Goal: Contribute content

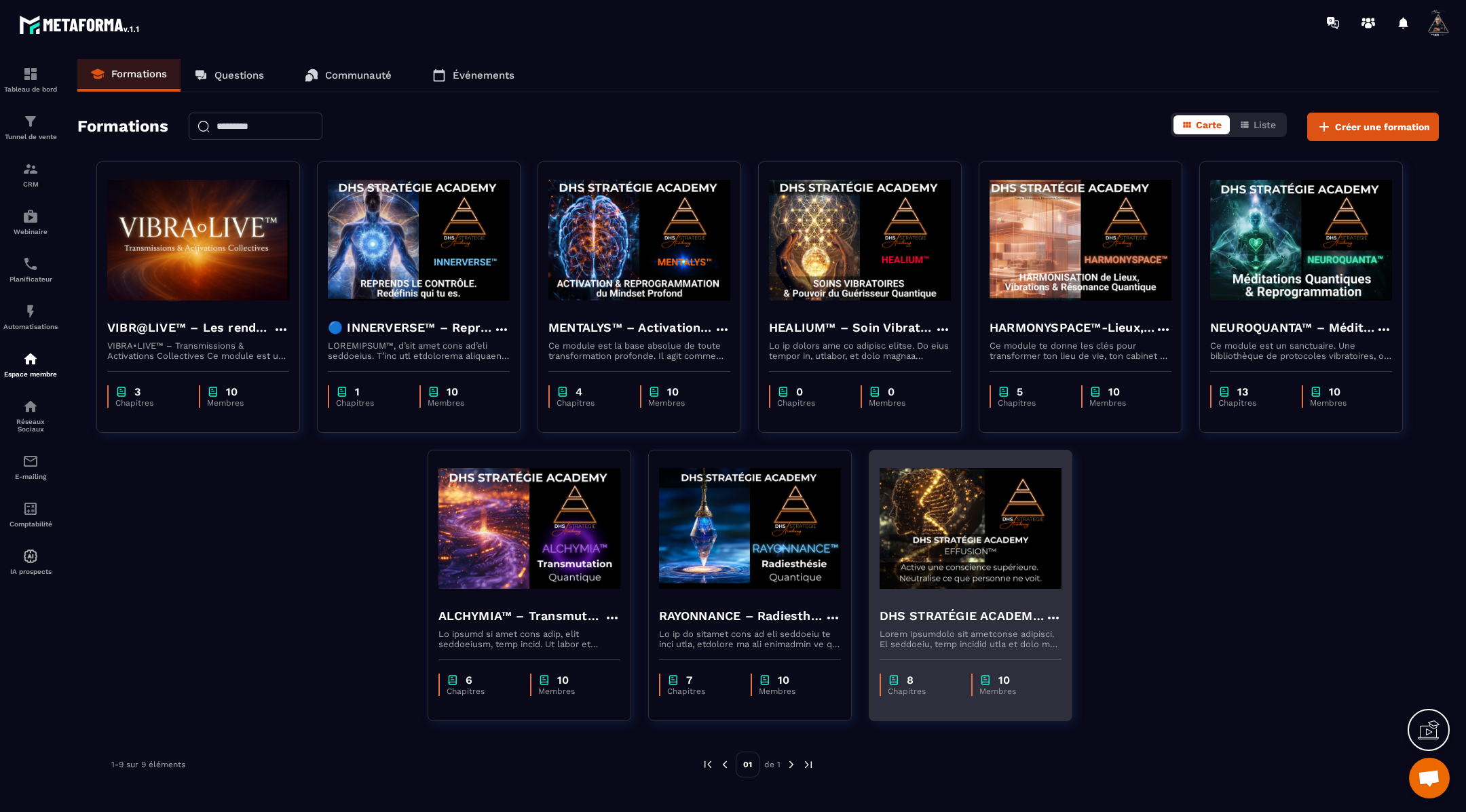
click at [959, 521] on img at bounding box center [971, 528] width 182 height 136
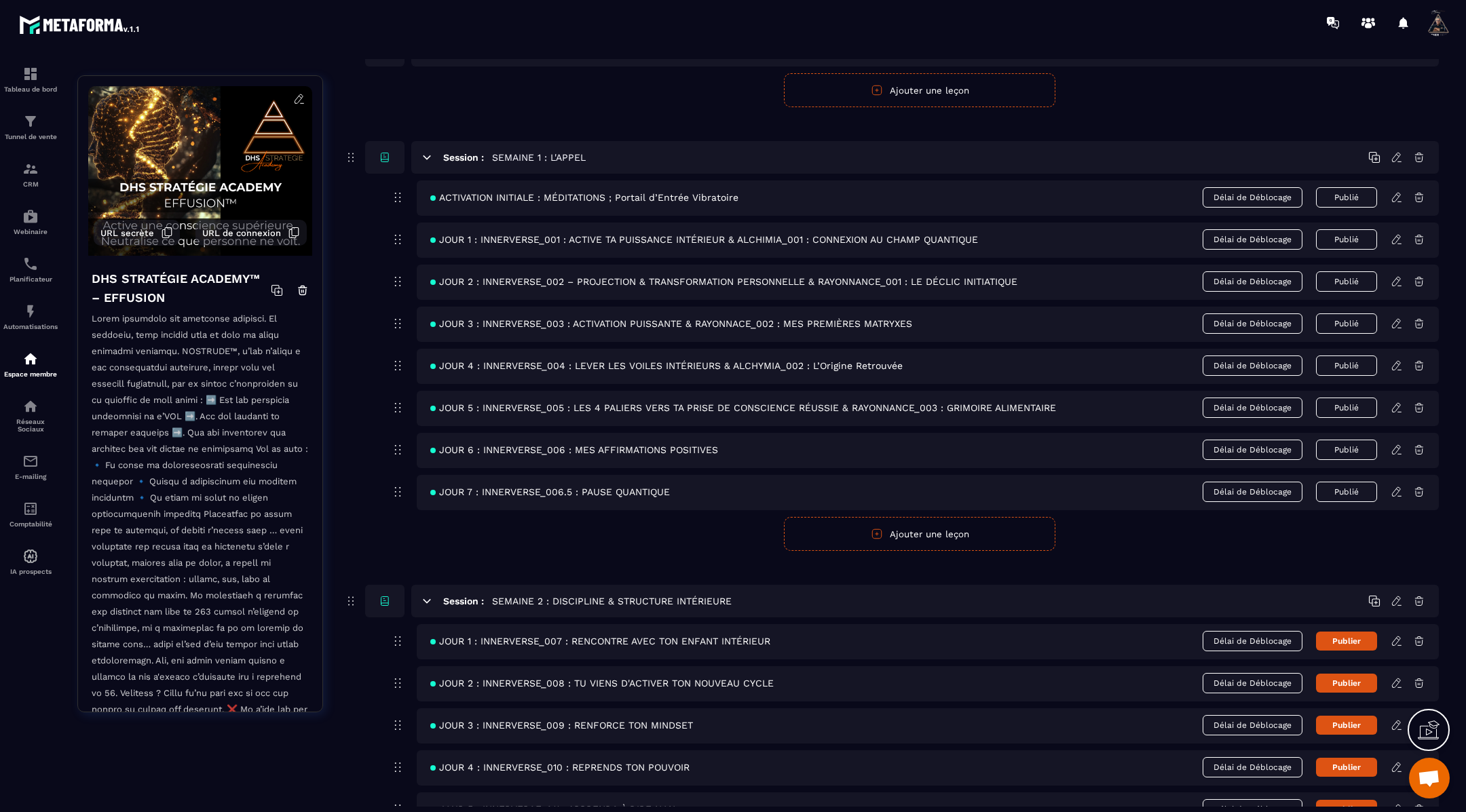
scroll to position [363, 0]
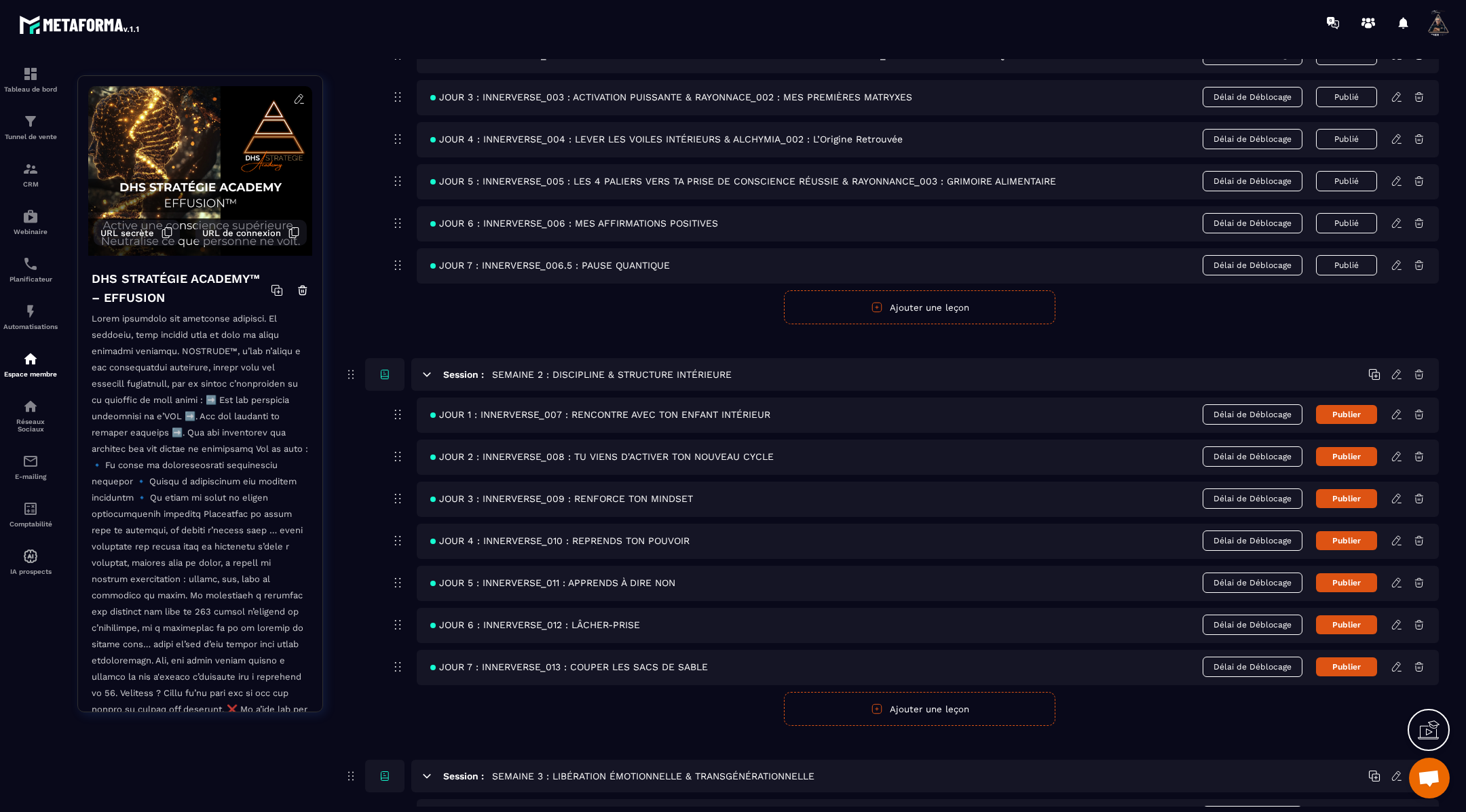
click at [1398, 412] on icon at bounding box center [1397, 414] width 12 height 12
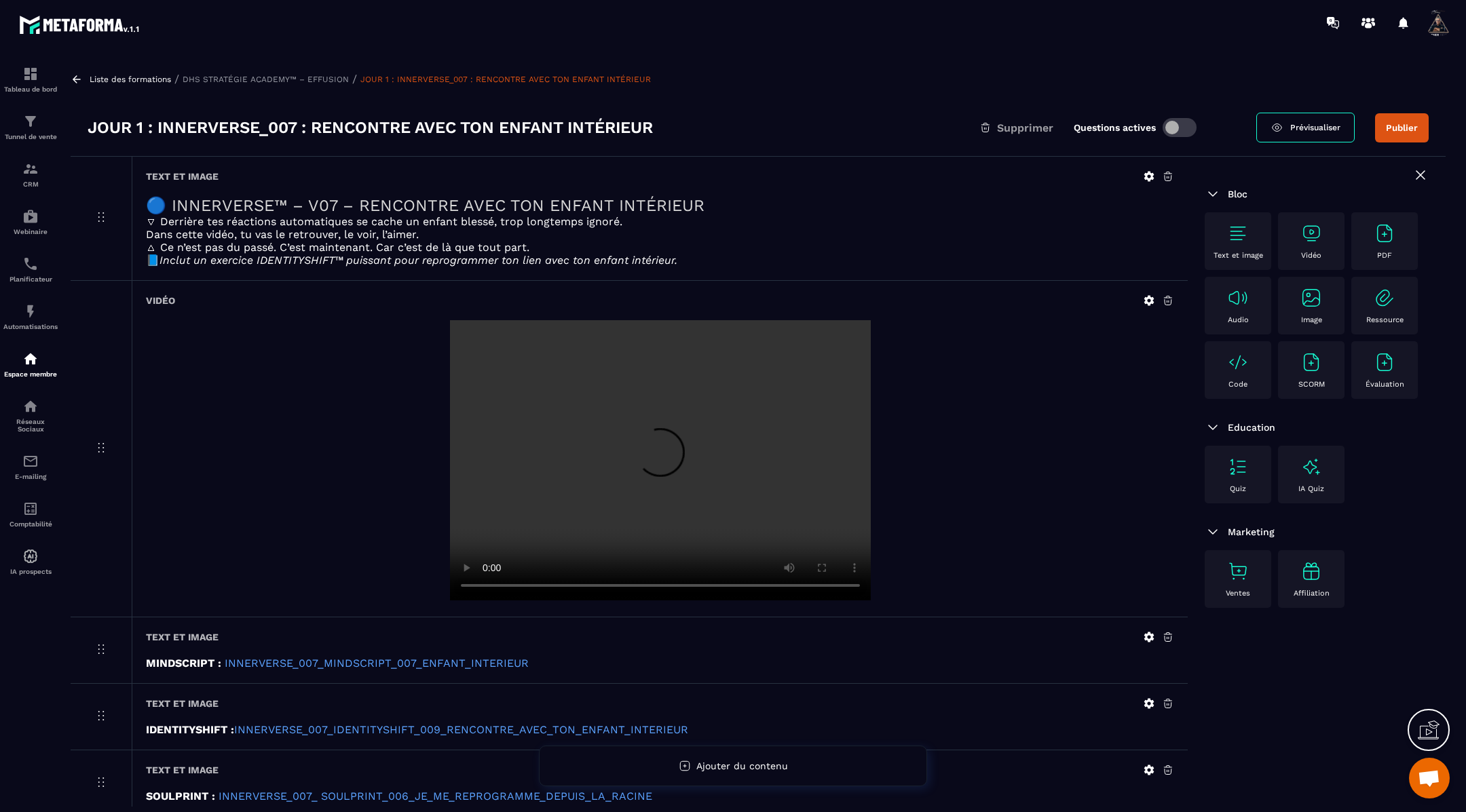
click at [639, 396] on video at bounding box center [661, 460] width 421 height 280
click at [1145, 304] on icon at bounding box center [1149, 301] width 11 height 10
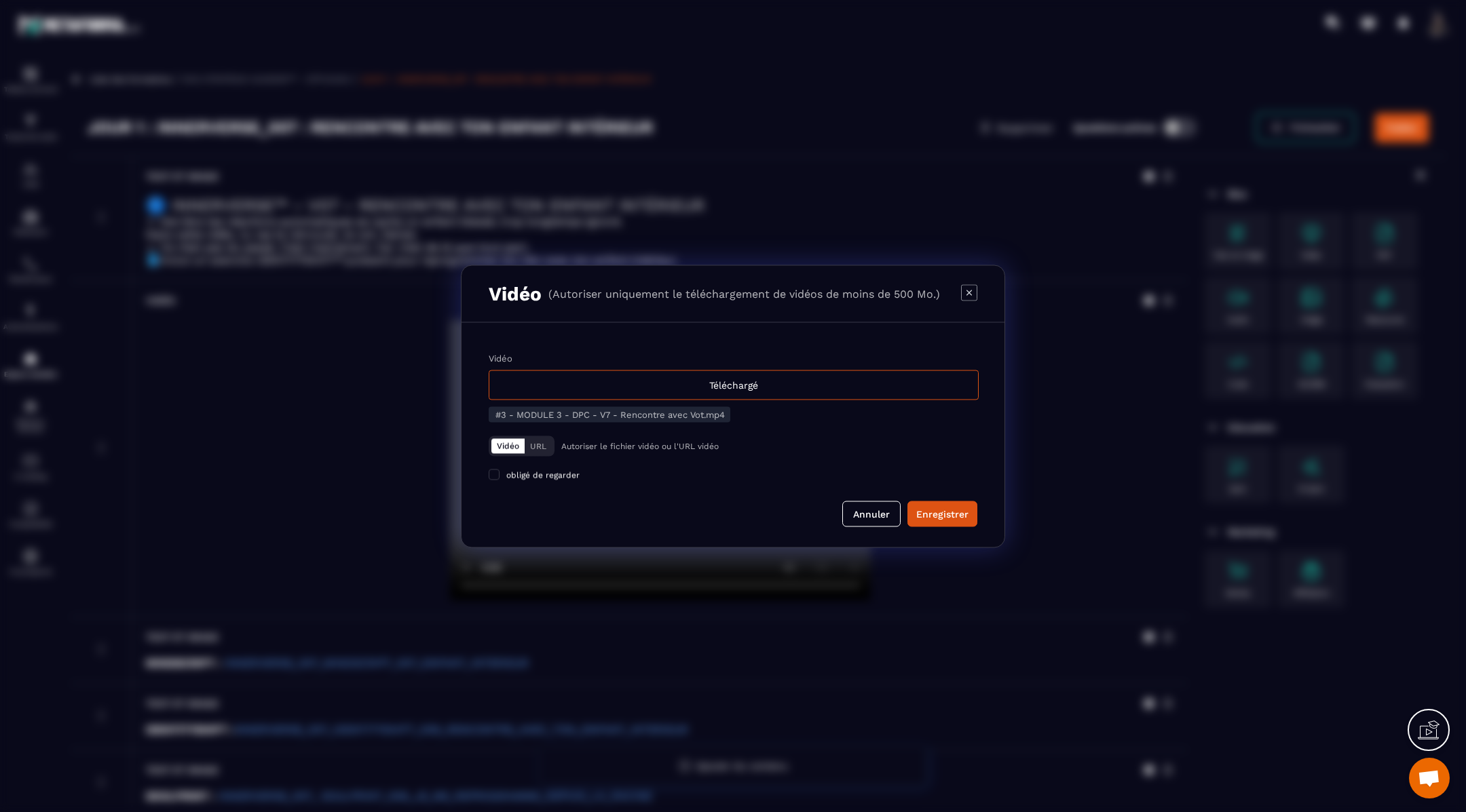
click at [513, 444] on button "Vidéo" at bounding box center [508, 445] width 33 height 15
click at [576, 376] on div "Téléchargé" at bounding box center [734, 384] width 490 height 30
click at [0, 0] on input "Vidéo Téléchargé" at bounding box center [0, 0] width 0 height 0
click at [869, 505] on button "Annuler" at bounding box center [871, 513] width 58 height 26
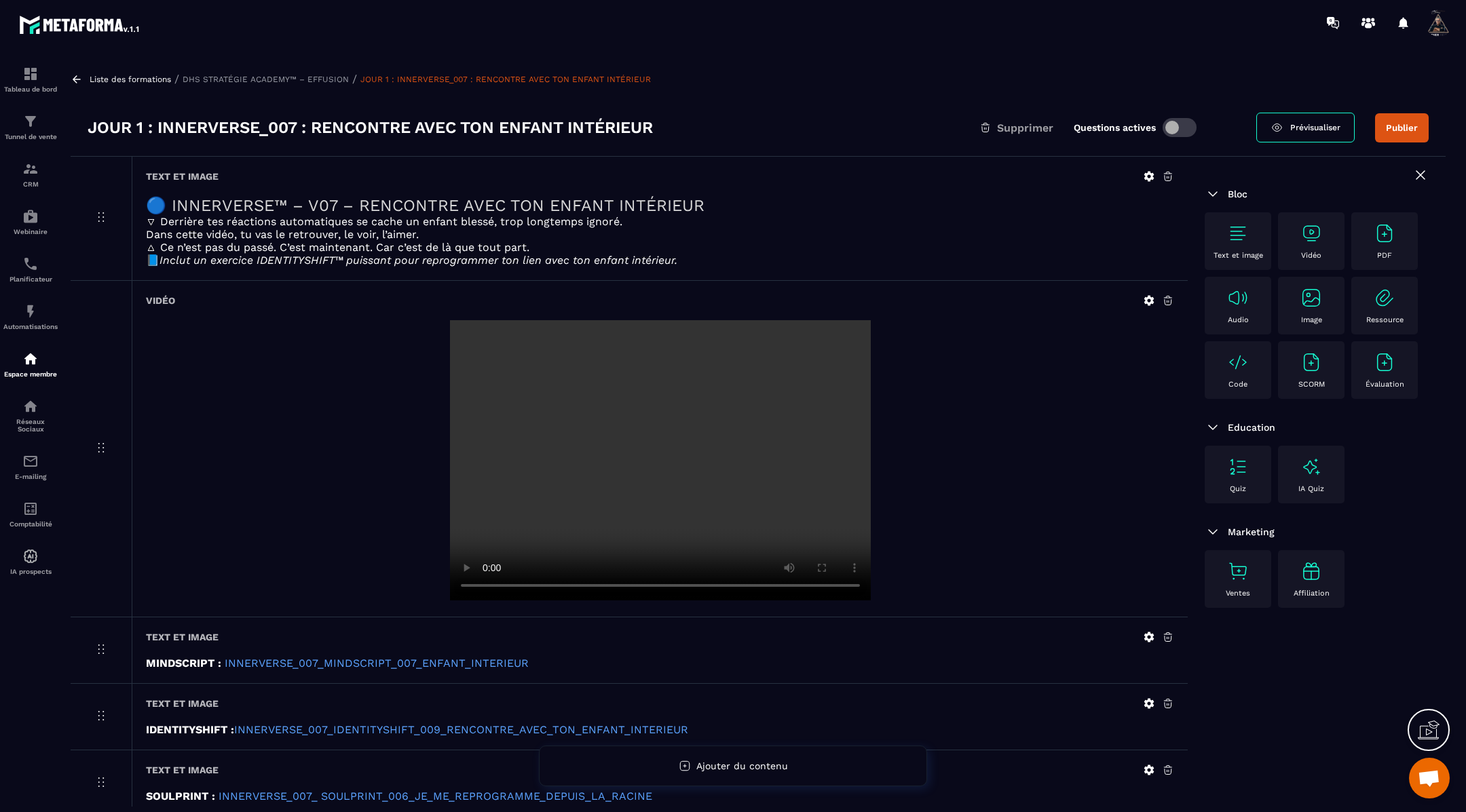
click at [1146, 302] on icon at bounding box center [1149, 301] width 11 height 10
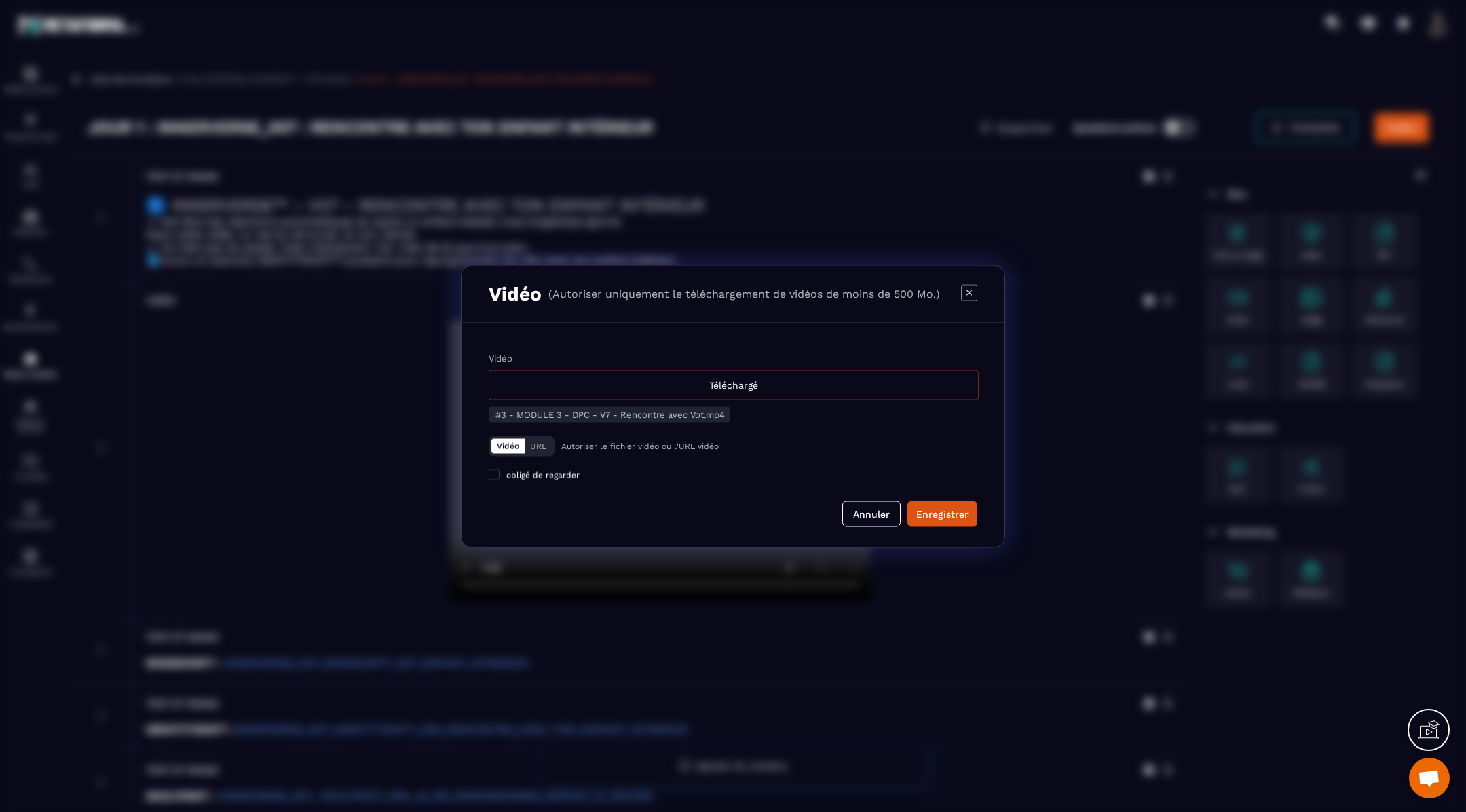
click at [789, 377] on div "Téléchargé" at bounding box center [734, 384] width 490 height 30
click at [0, 0] on input "Vidéo Téléchargé" at bounding box center [0, 0] width 0 height 0
click at [934, 512] on div "Enregistrer" at bounding box center [942, 513] width 53 height 13
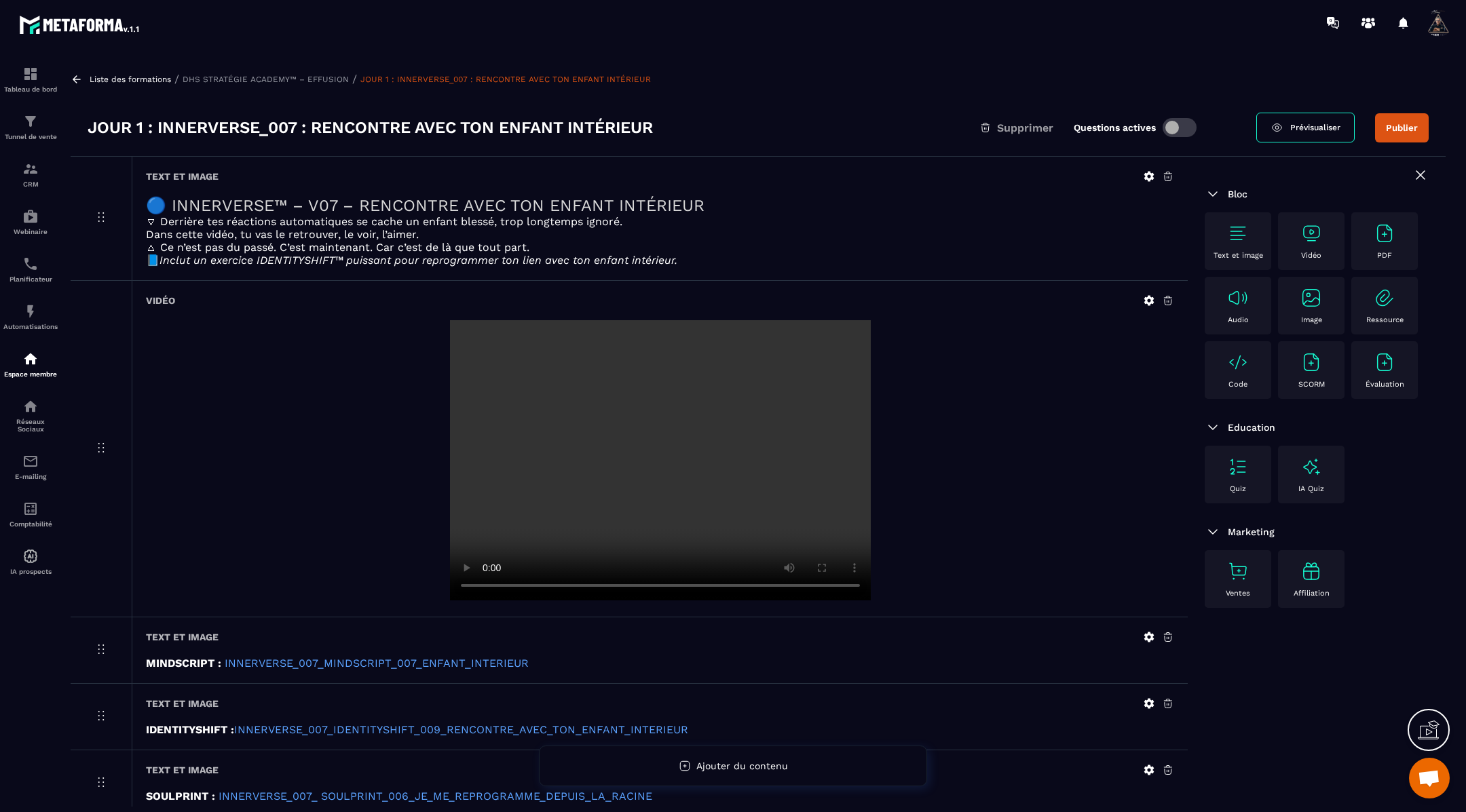
click at [1311, 121] on link "Prévisualiser" at bounding box center [1306, 127] width 99 height 30
